Goal: Transaction & Acquisition: Purchase product/service

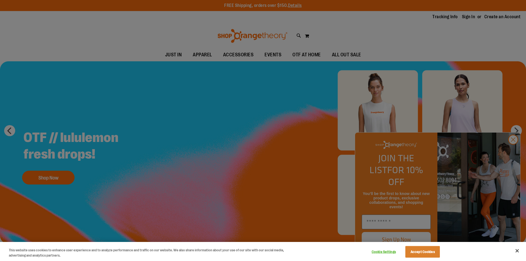
click at [517, 150] on div at bounding box center [263, 130] width 526 height 261
click at [513, 152] on div at bounding box center [263, 130] width 526 height 261
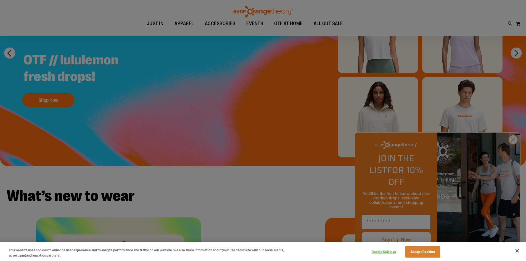
scroll to position [83, 0]
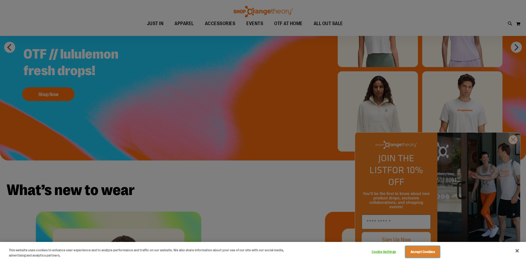
click at [416, 255] on button "Accept Cookies" at bounding box center [423, 252] width 35 height 12
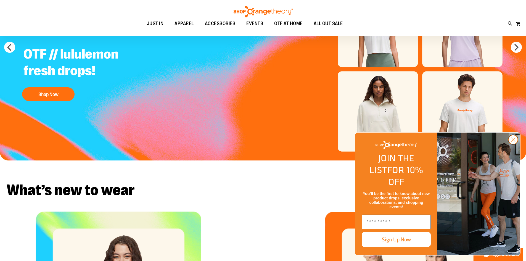
click at [514, 142] on icon "Close dialog" at bounding box center [514, 140] width 4 height 4
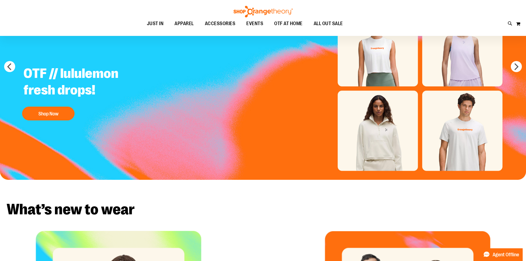
scroll to position [56, 0]
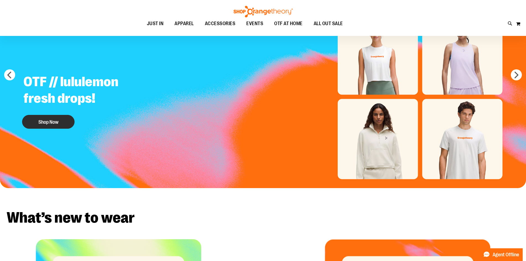
click at [59, 123] on button "Shop Now" at bounding box center [48, 122] width 52 height 14
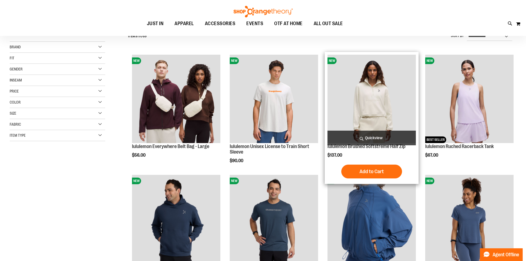
scroll to position [167, 0]
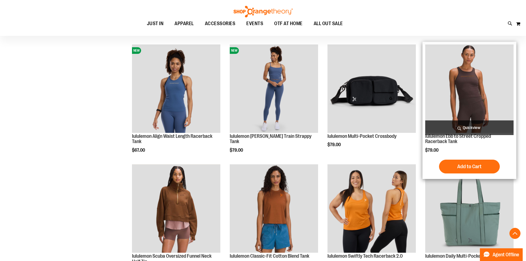
scroll to position [305, 0]
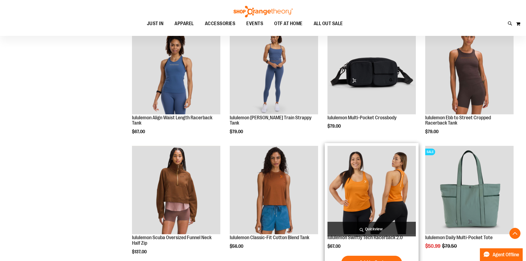
scroll to position [338, 0]
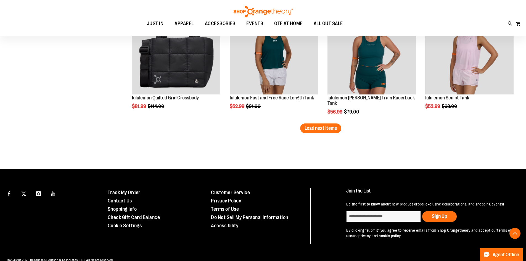
scroll to position [1034, 0]
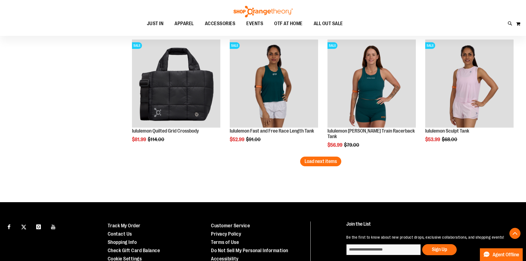
click at [272, 7] on img at bounding box center [263, 12] width 61 height 12
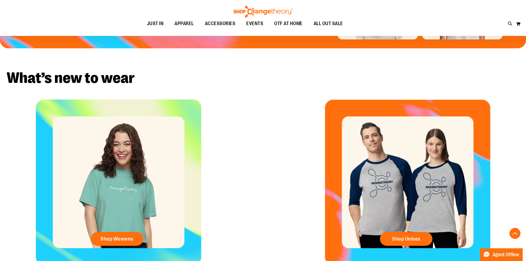
scroll to position [248, 0]
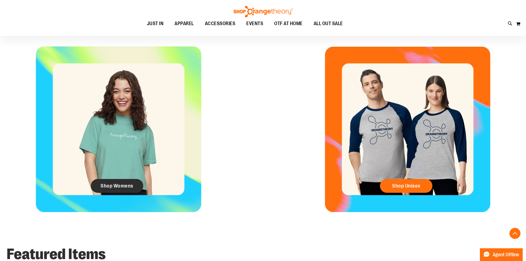
click at [129, 184] on span "Shop Womens" at bounding box center [117, 186] width 33 height 6
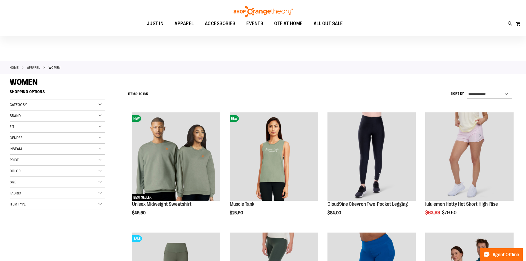
scroll to position [27, 0]
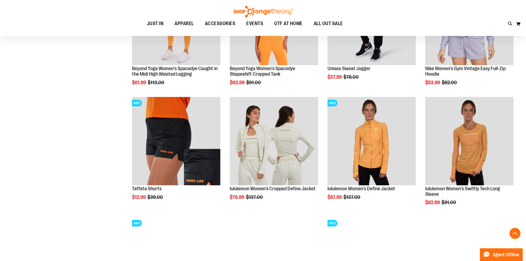
scroll to position [497, 0]
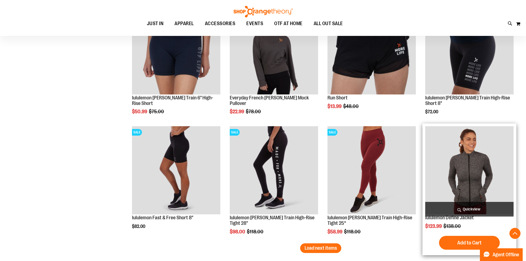
scroll to position [1050, 0]
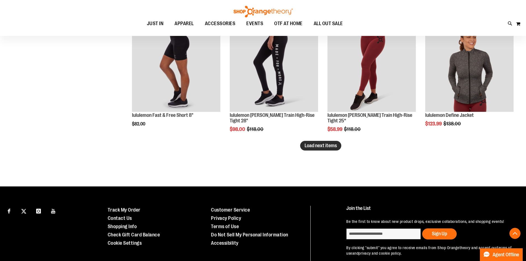
click at [312, 148] on span "Load next items" at bounding box center [321, 146] width 32 height 6
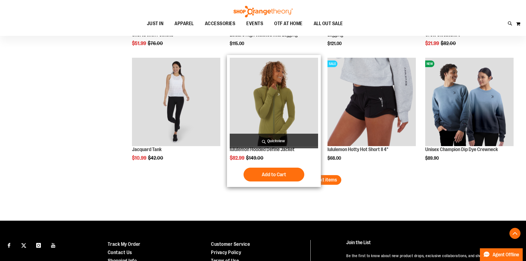
scroll to position [1326, 0]
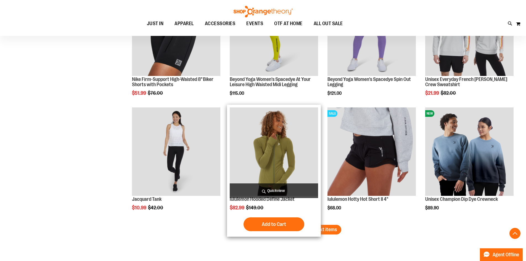
click at [279, 173] on img "product" at bounding box center [274, 151] width 88 height 88
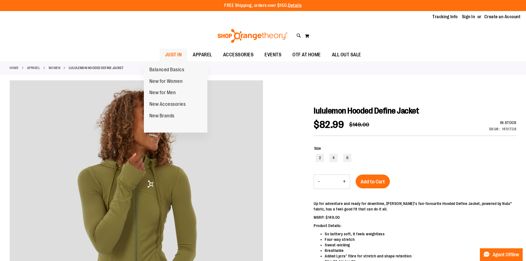
click at [165, 51] on span "JUST IN" at bounding box center [173, 55] width 17 height 12
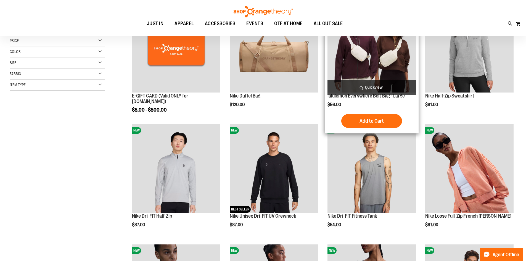
scroll to position [55, 0]
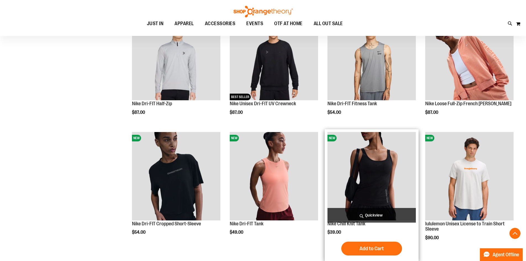
scroll to position [193, 0]
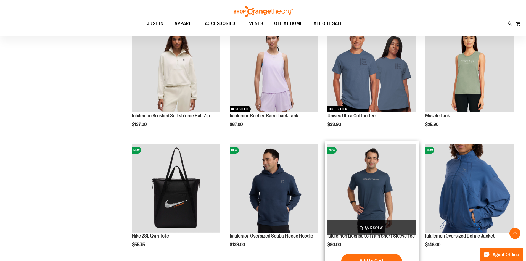
scroll to position [414, 0]
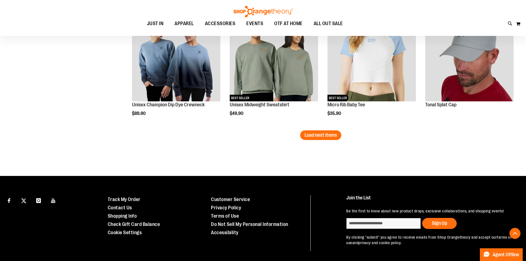
scroll to position [1050, 0]
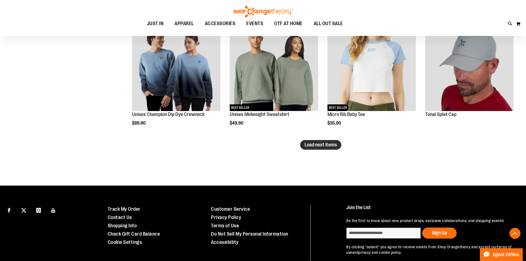
click at [327, 145] on span "Load next items" at bounding box center [321, 145] width 32 height 6
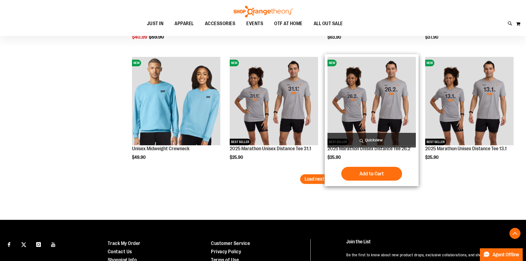
scroll to position [1410, 0]
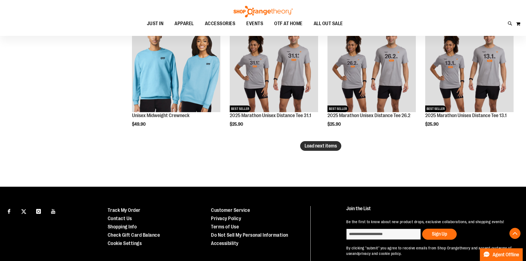
click at [330, 146] on span "Load next items" at bounding box center [321, 146] width 32 height 6
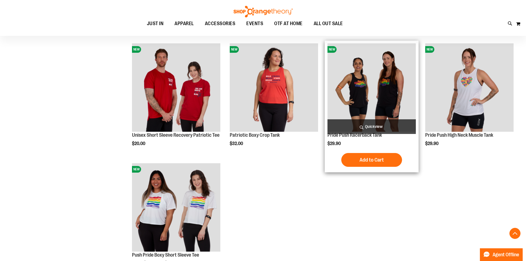
scroll to position [1631, 0]
